Goal: Information Seeking & Learning: Learn about a topic

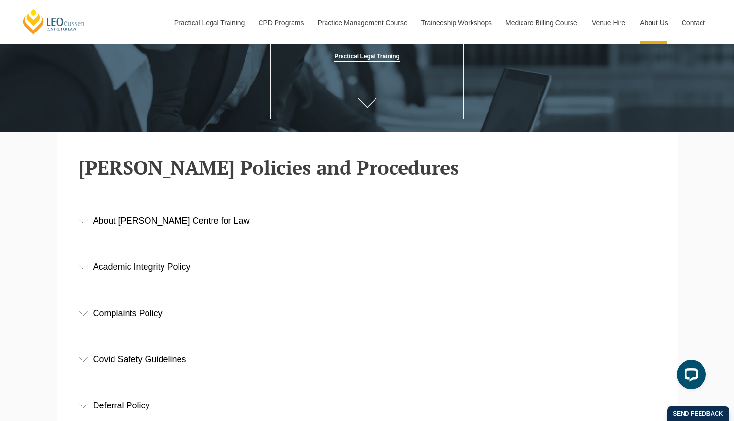
scroll to position [158, 0]
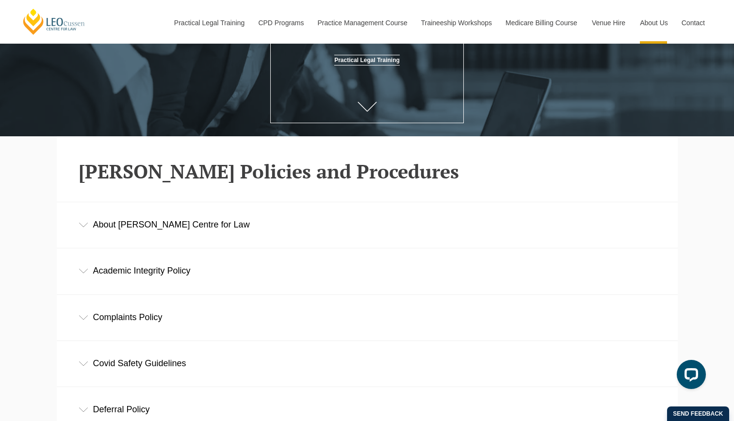
click at [95, 238] on div "About [PERSON_NAME] Centre for Law" at bounding box center [367, 224] width 621 height 45
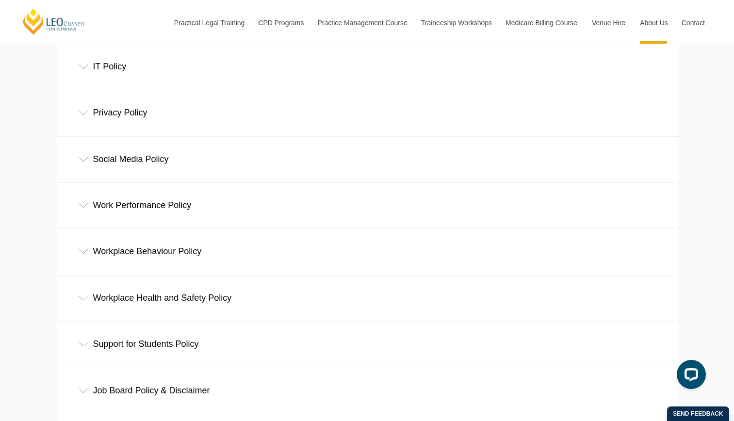
scroll to position [684, 0]
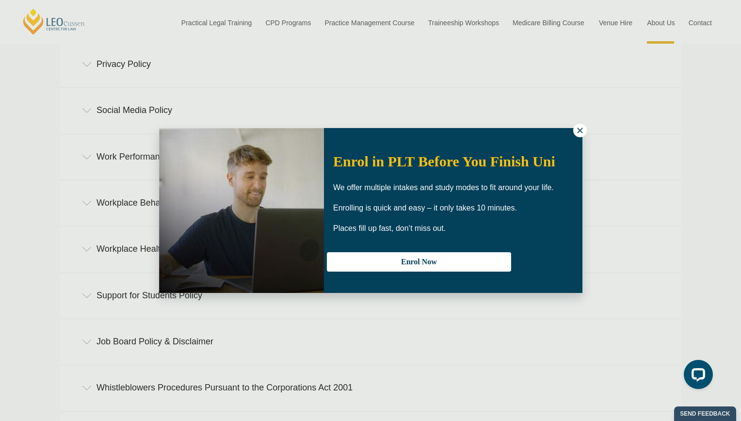
click at [579, 132] on icon at bounding box center [580, 130] width 9 height 9
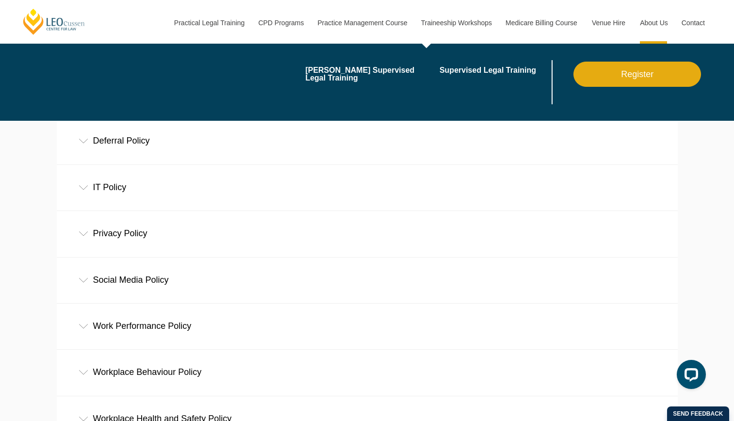
scroll to position [504, 0]
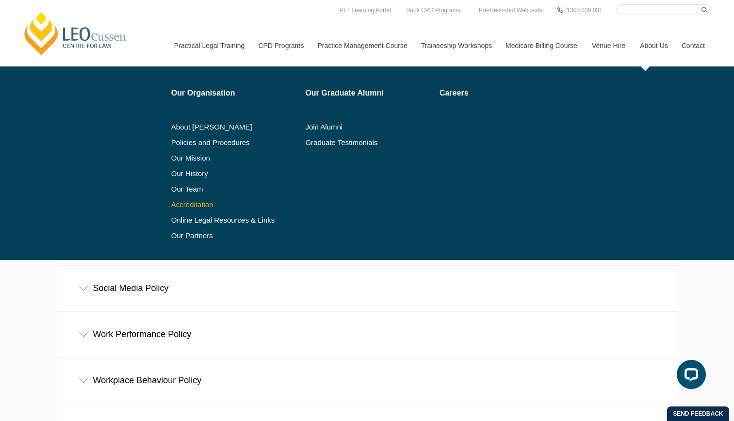
click at [216, 204] on link "Accreditation" at bounding box center [235, 205] width 128 height 8
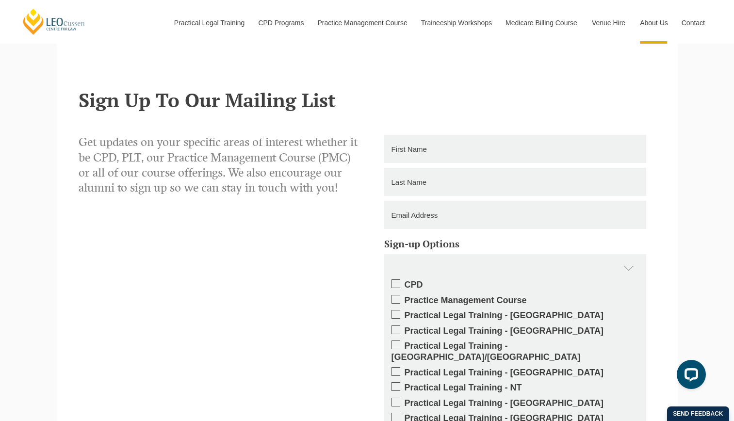
scroll to position [1036, 0]
